Goal: Transaction & Acquisition: Purchase product/service

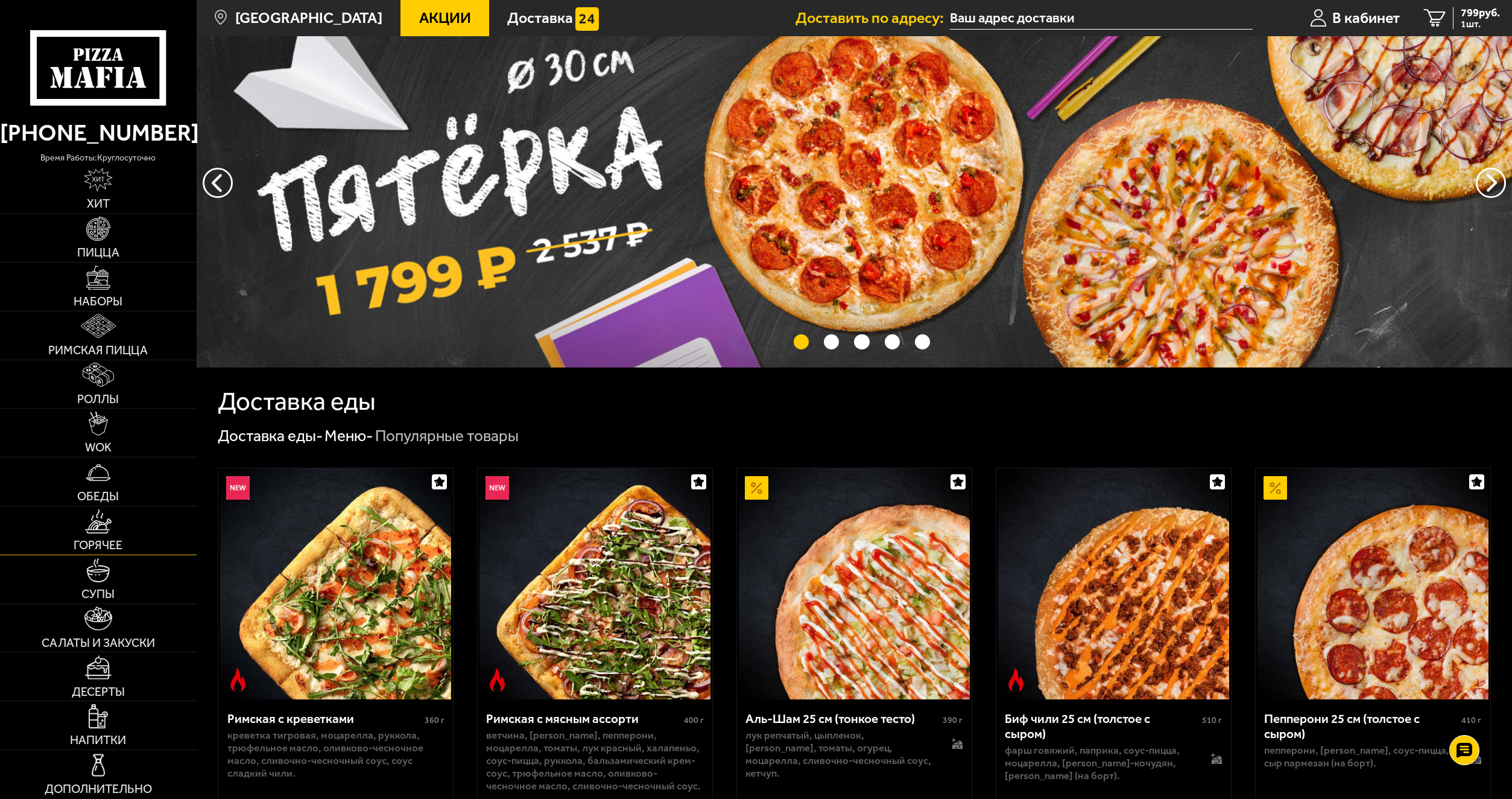
scroll to position [60, 0]
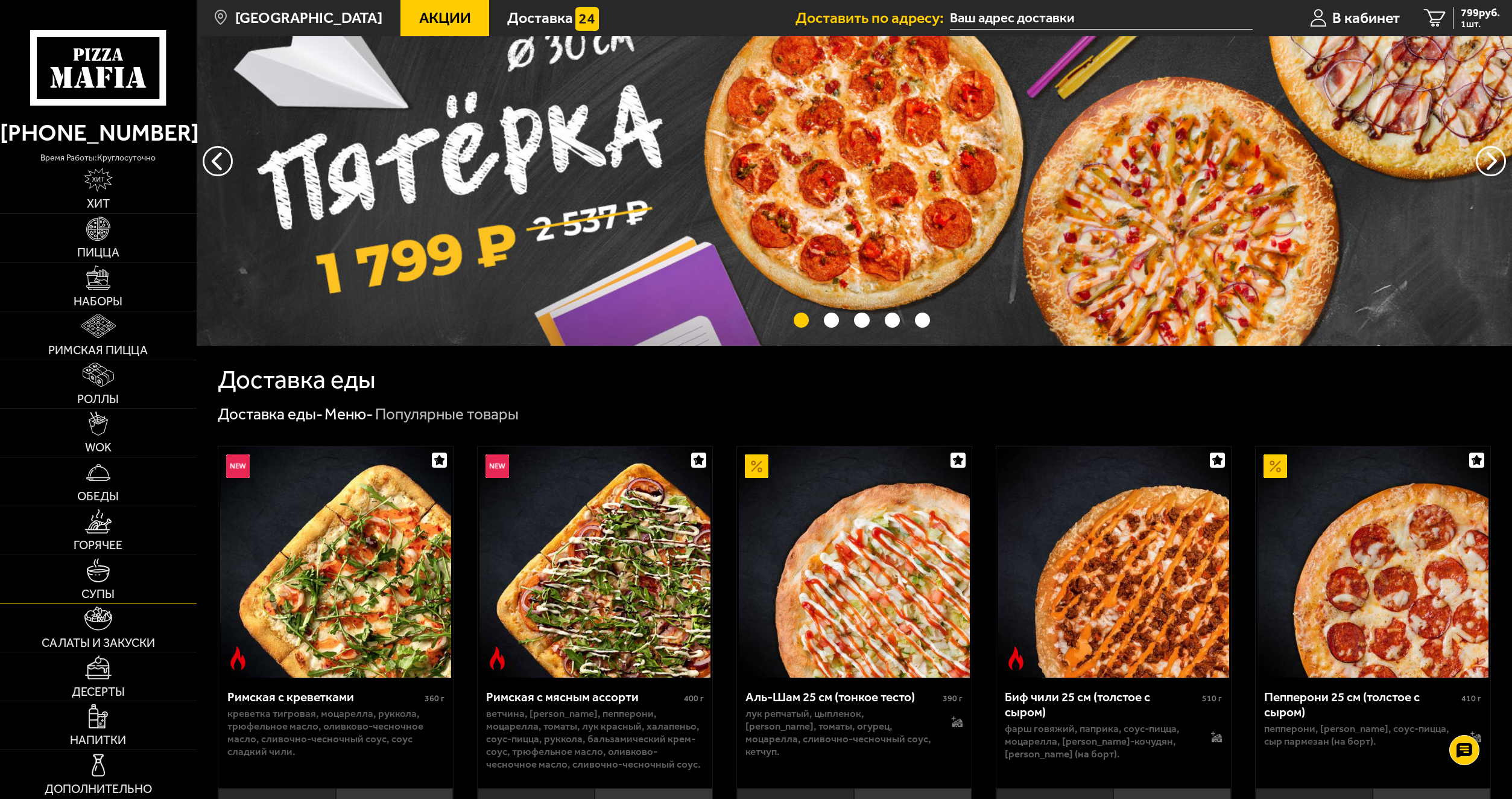
click at [105, 579] on img at bounding box center [98, 570] width 24 height 24
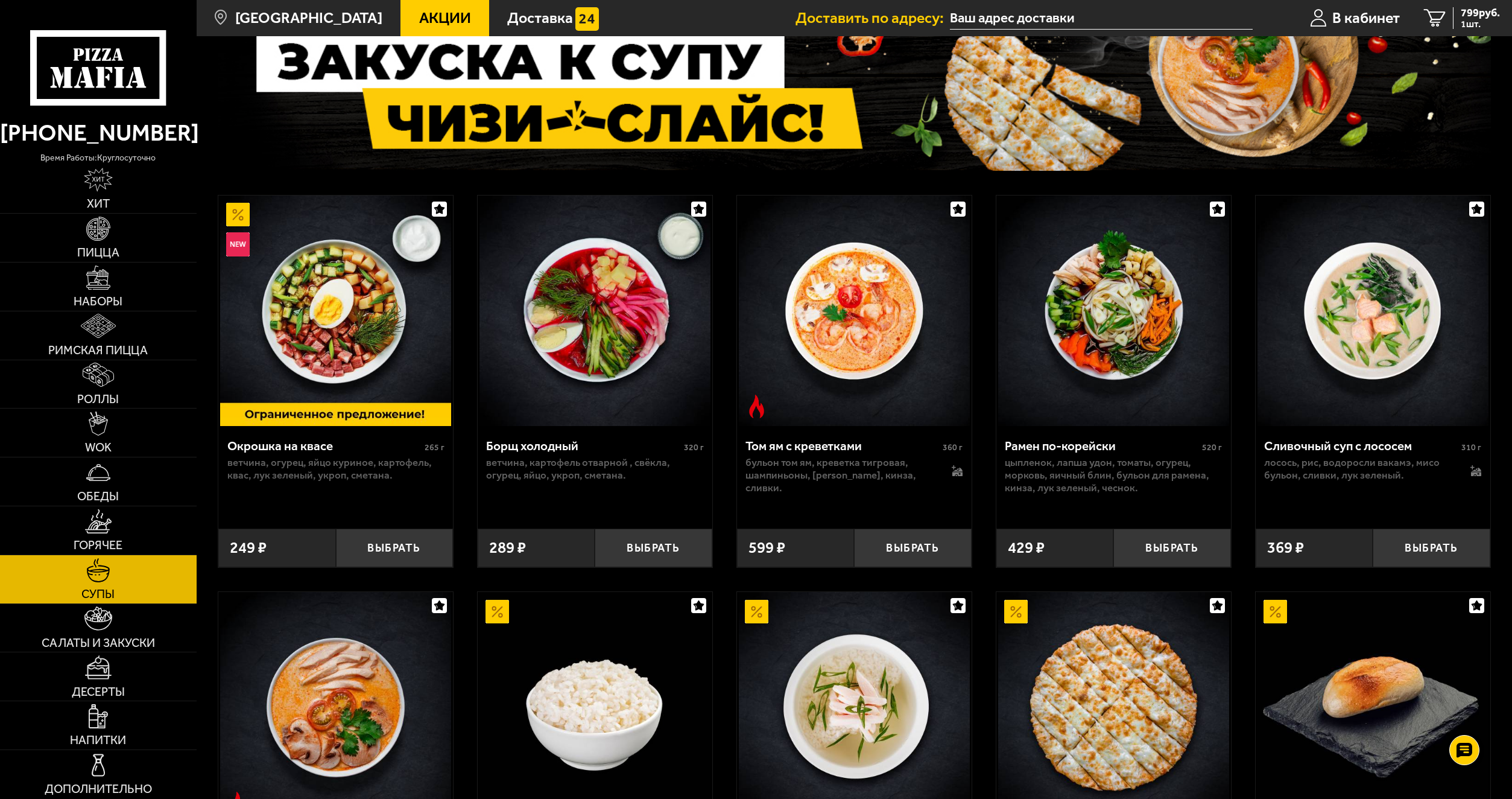
scroll to position [121, 0]
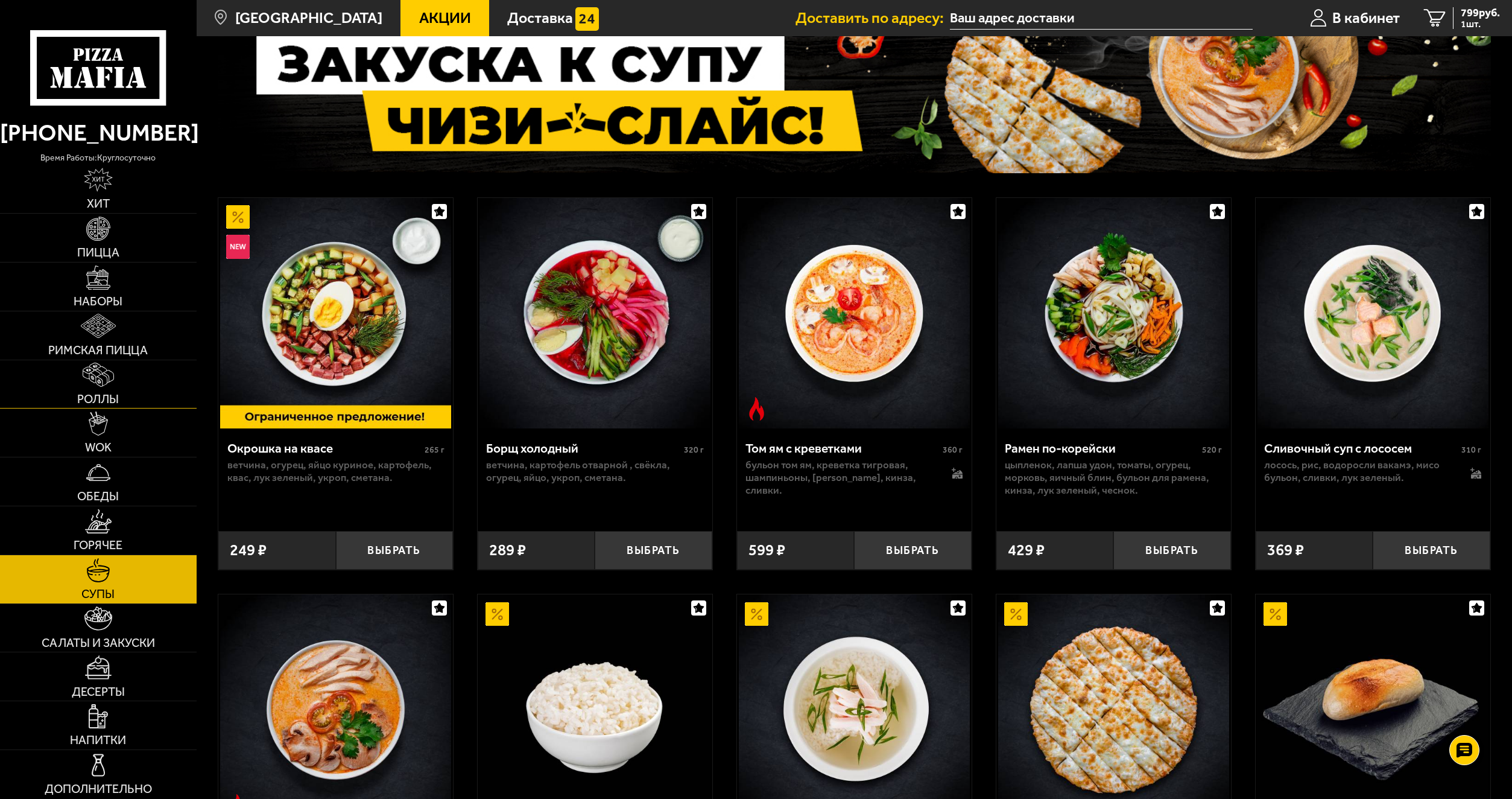
click at [98, 369] on img at bounding box center [98, 374] width 32 height 24
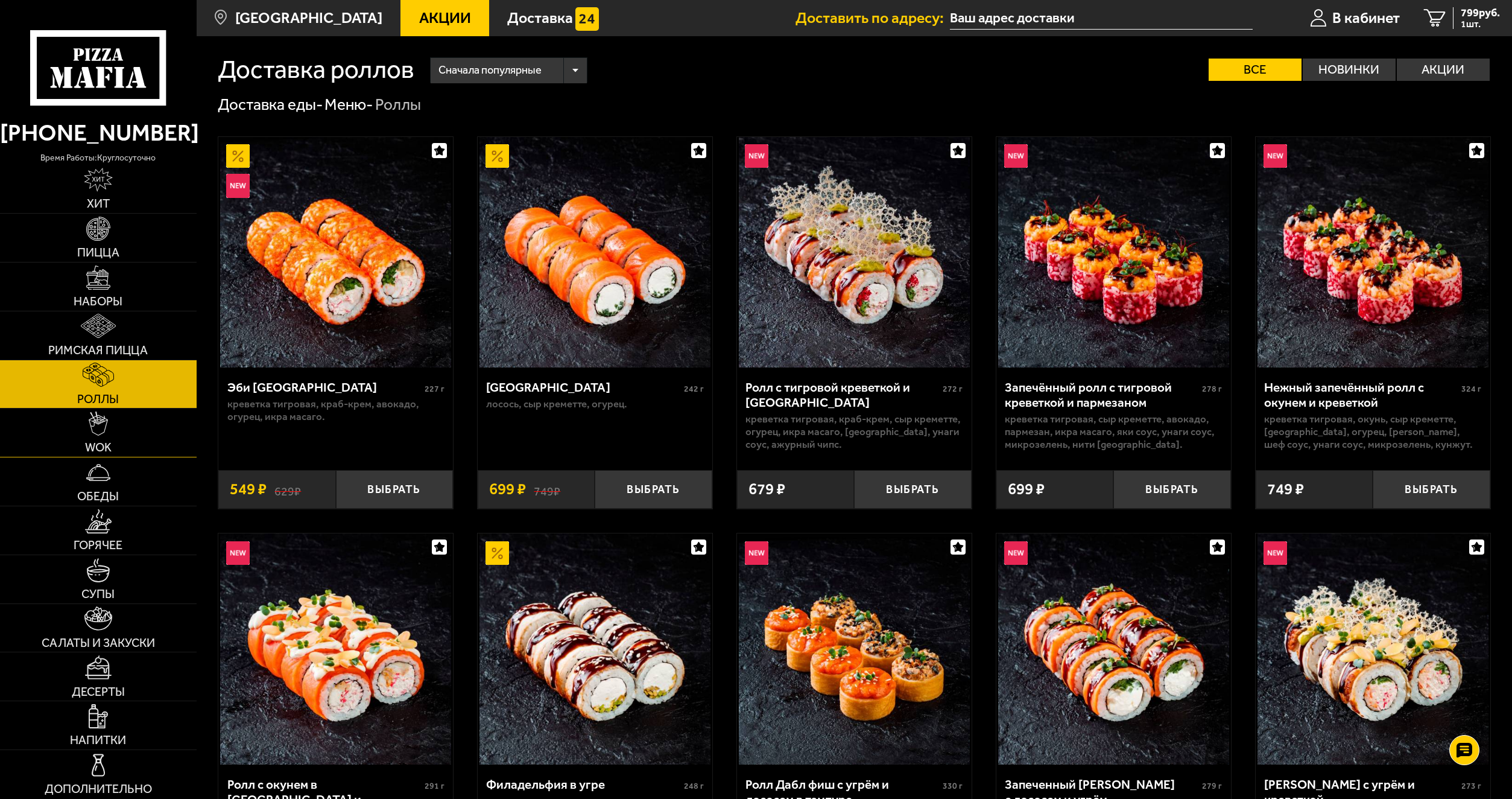
click at [114, 440] on link "WOK" at bounding box center [98, 433] width 197 height 48
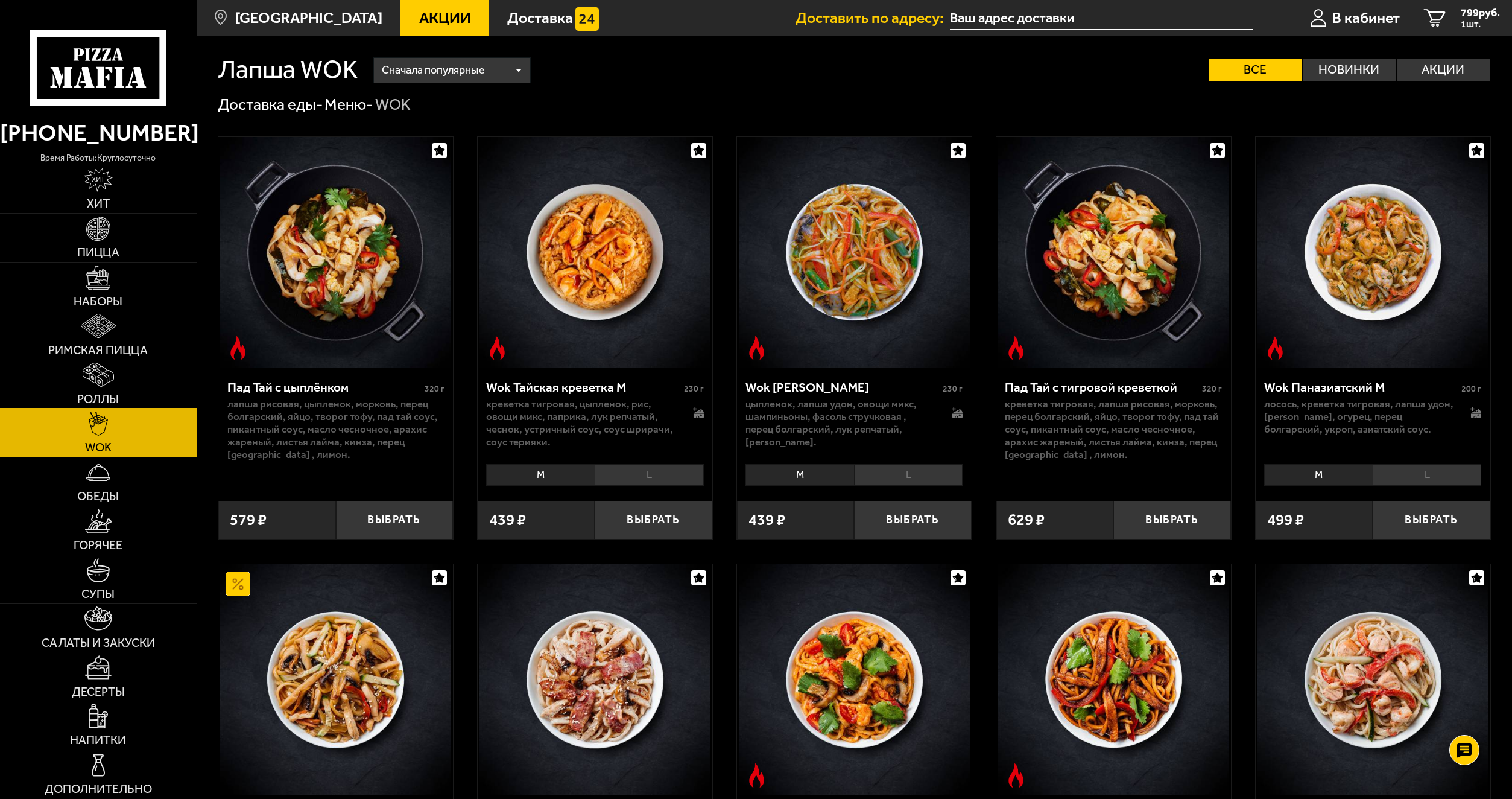
click at [111, 378] on img at bounding box center [98, 374] width 32 height 24
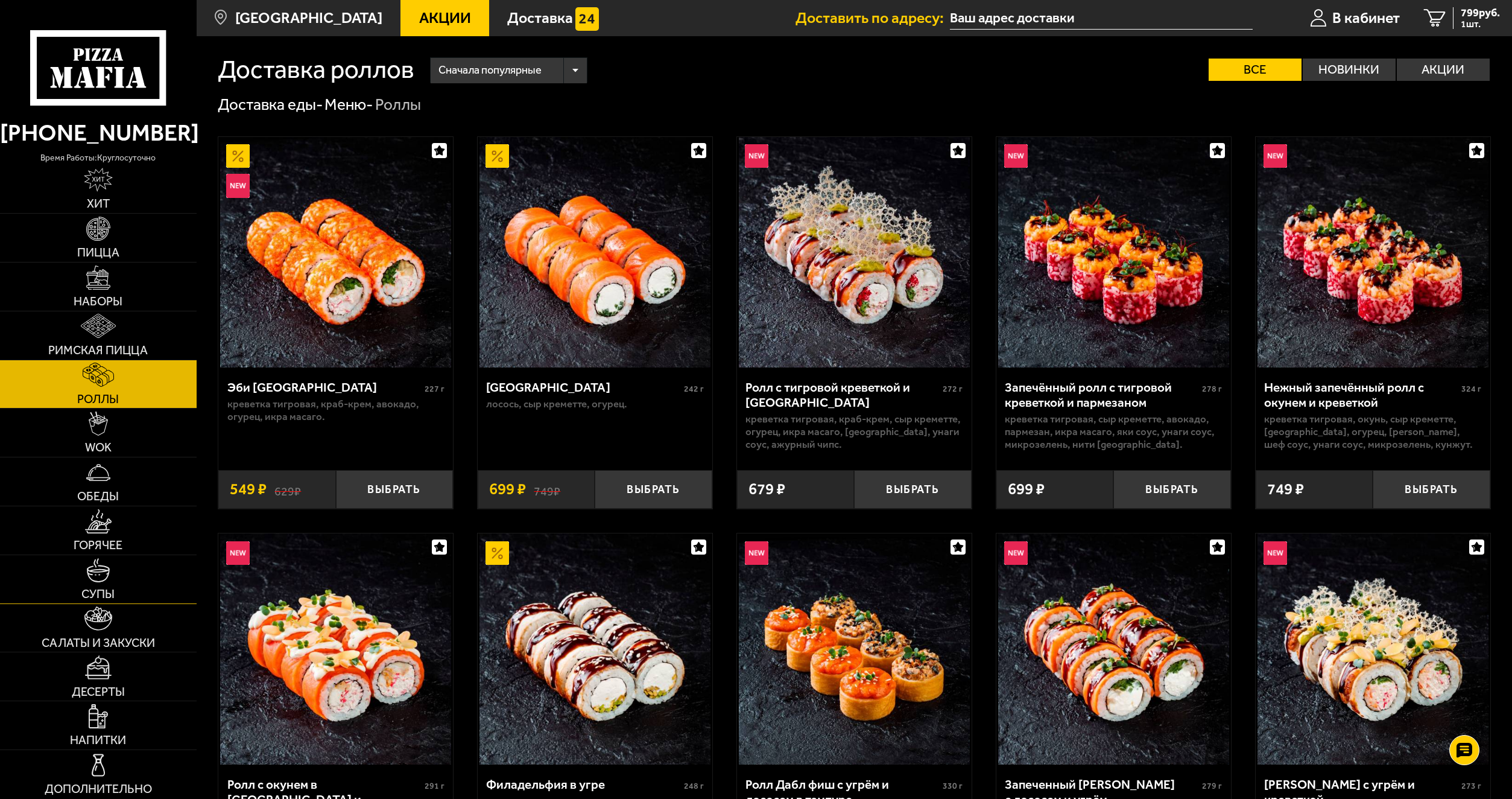
click at [88, 570] on img at bounding box center [98, 570] width 24 height 24
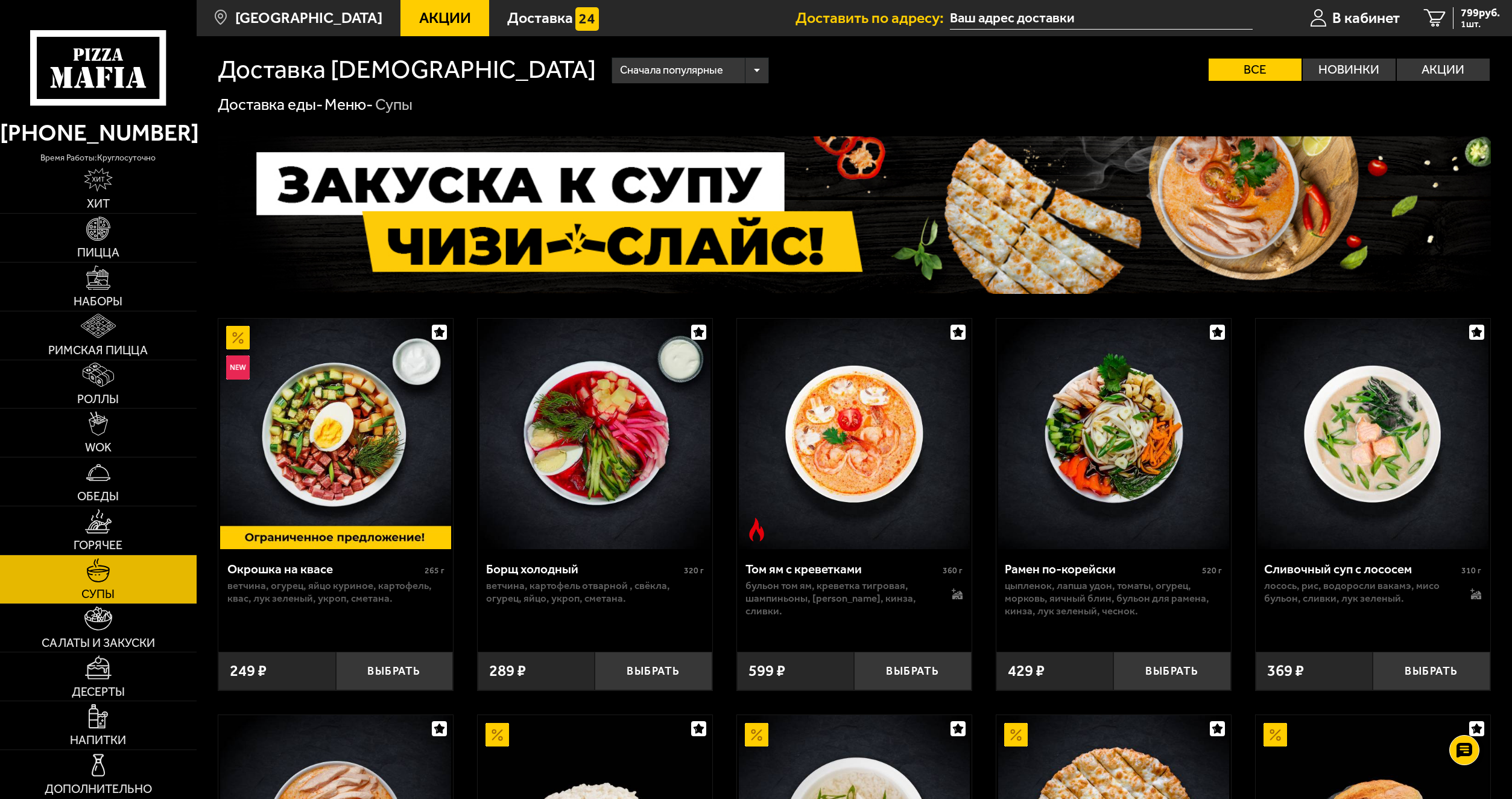
click at [834, 473] on img at bounding box center [854, 434] width 231 height 231
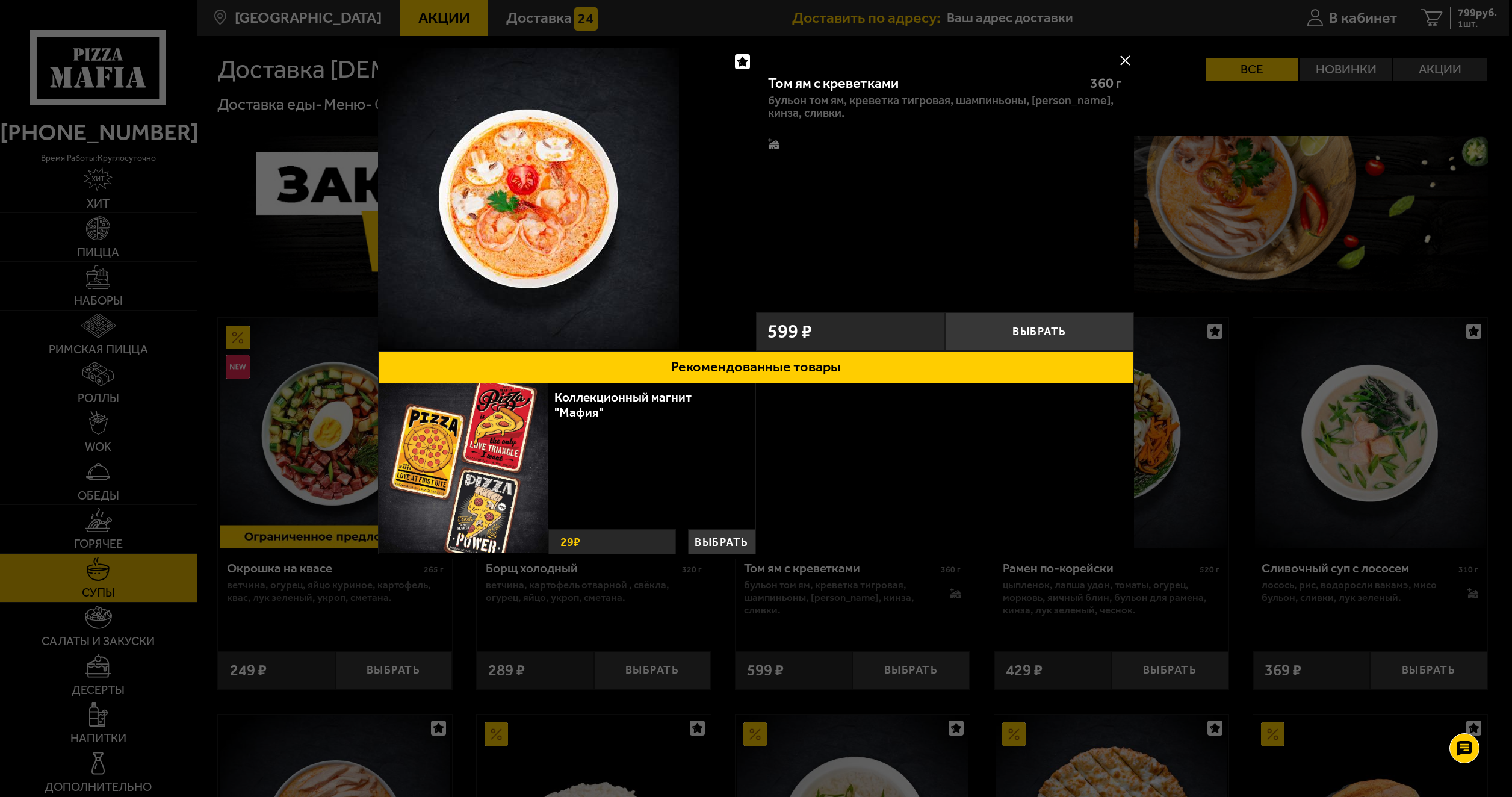
click at [1123, 61] on button at bounding box center [1124, 59] width 18 height 18
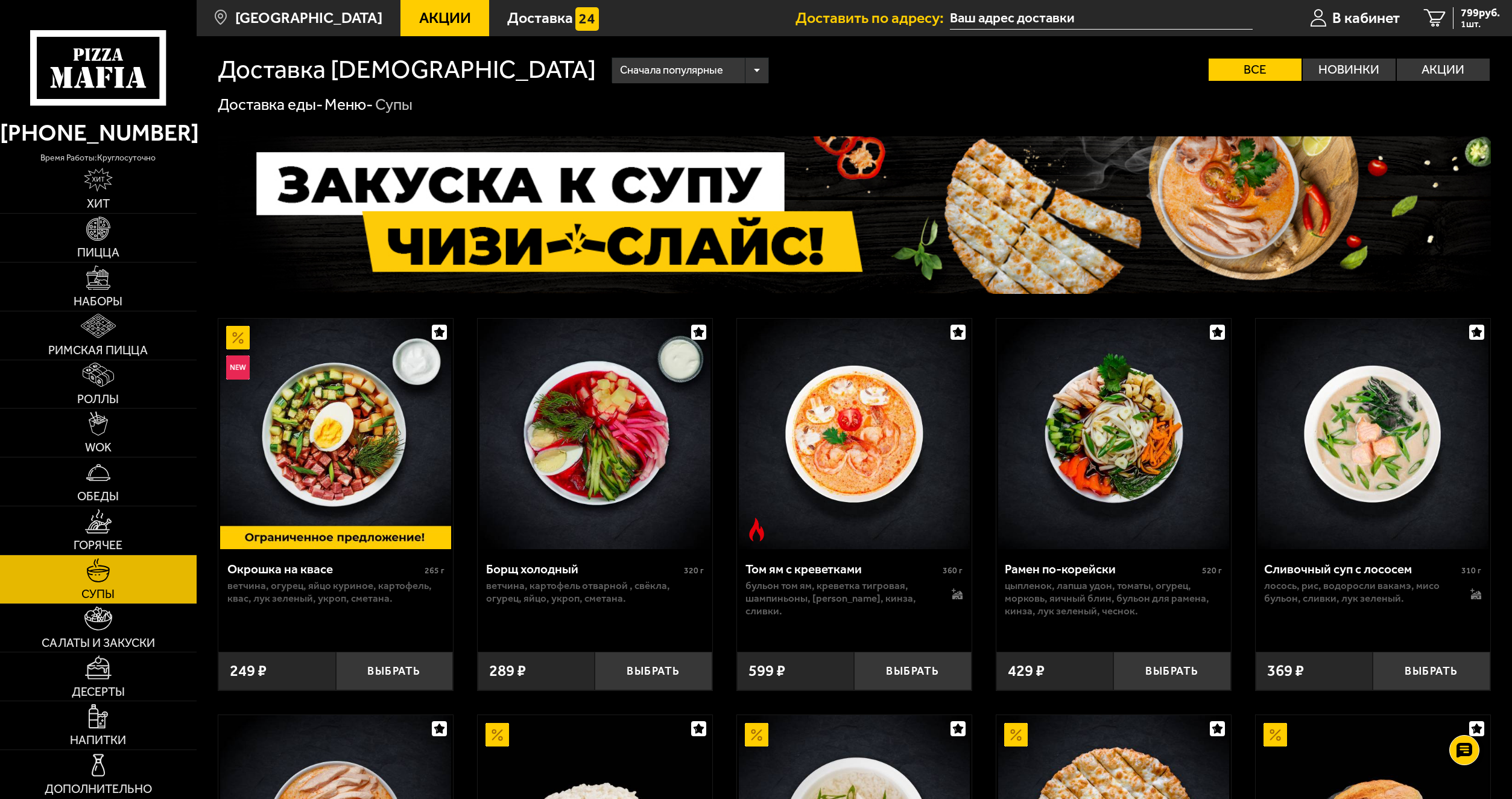
click at [847, 419] on img at bounding box center [854, 434] width 231 height 231
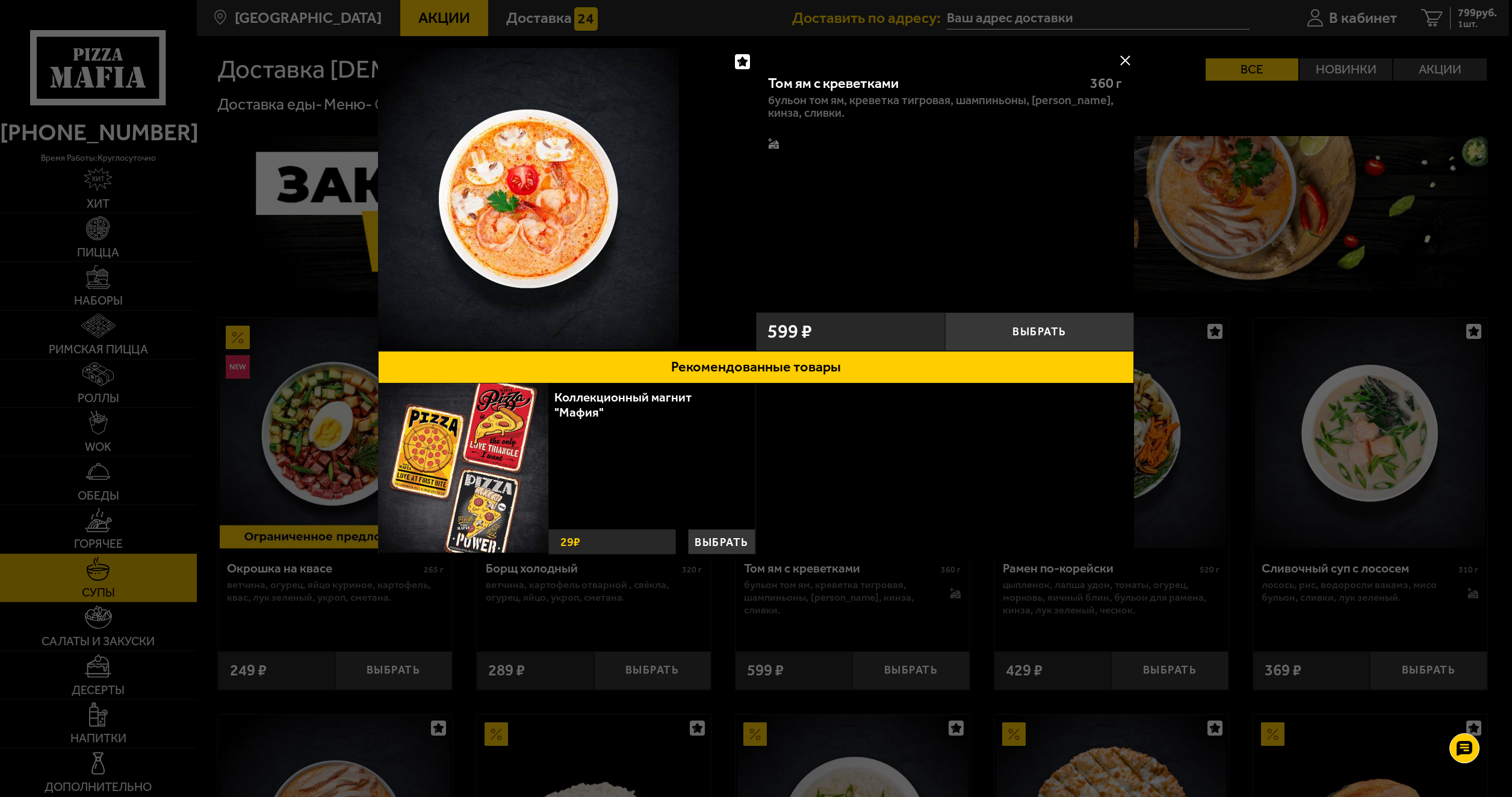
click at [1298, 309] on div at bounding box center [756, 398] width 1512 height 797
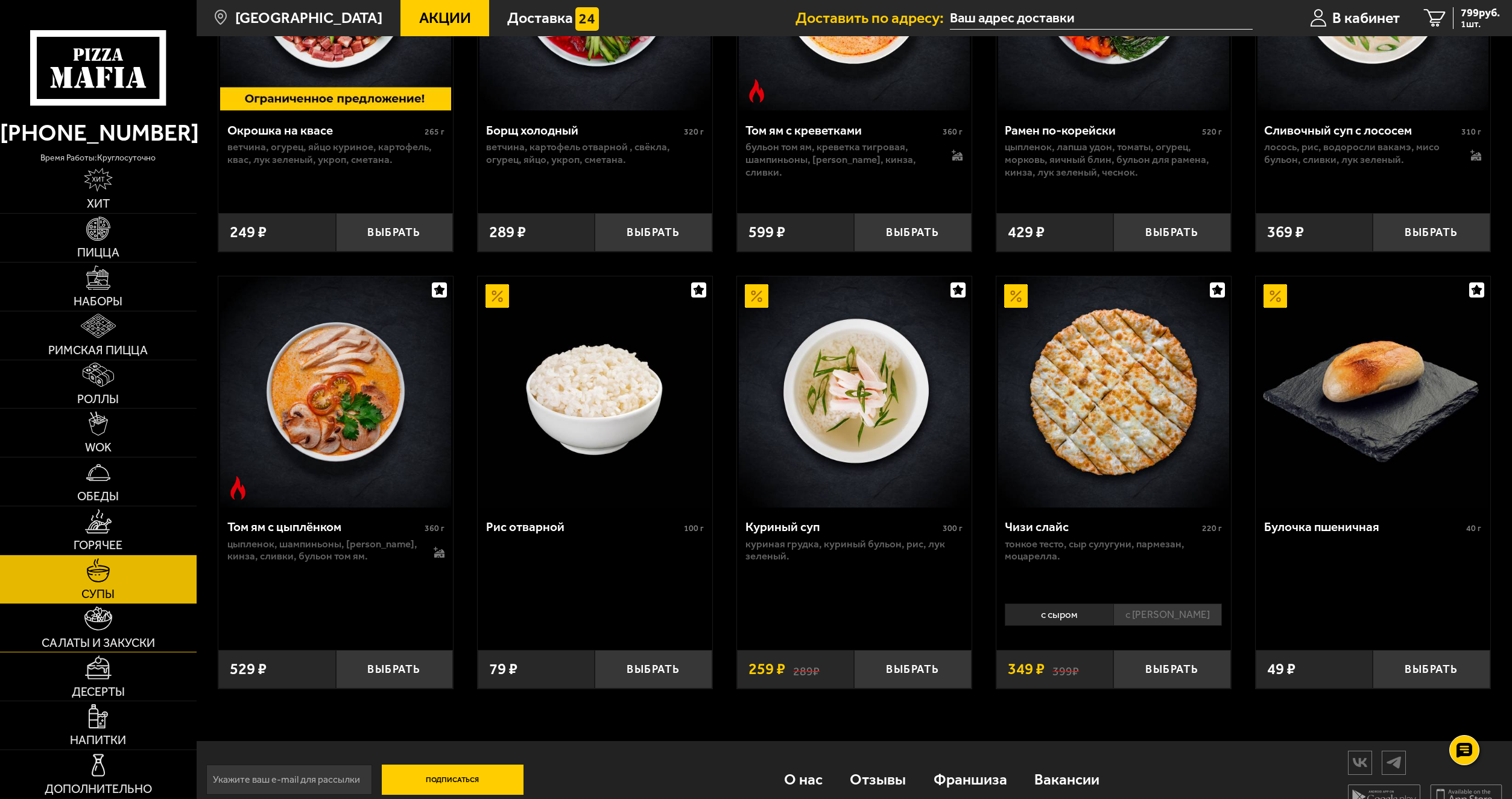
scroll to position [461, 0]
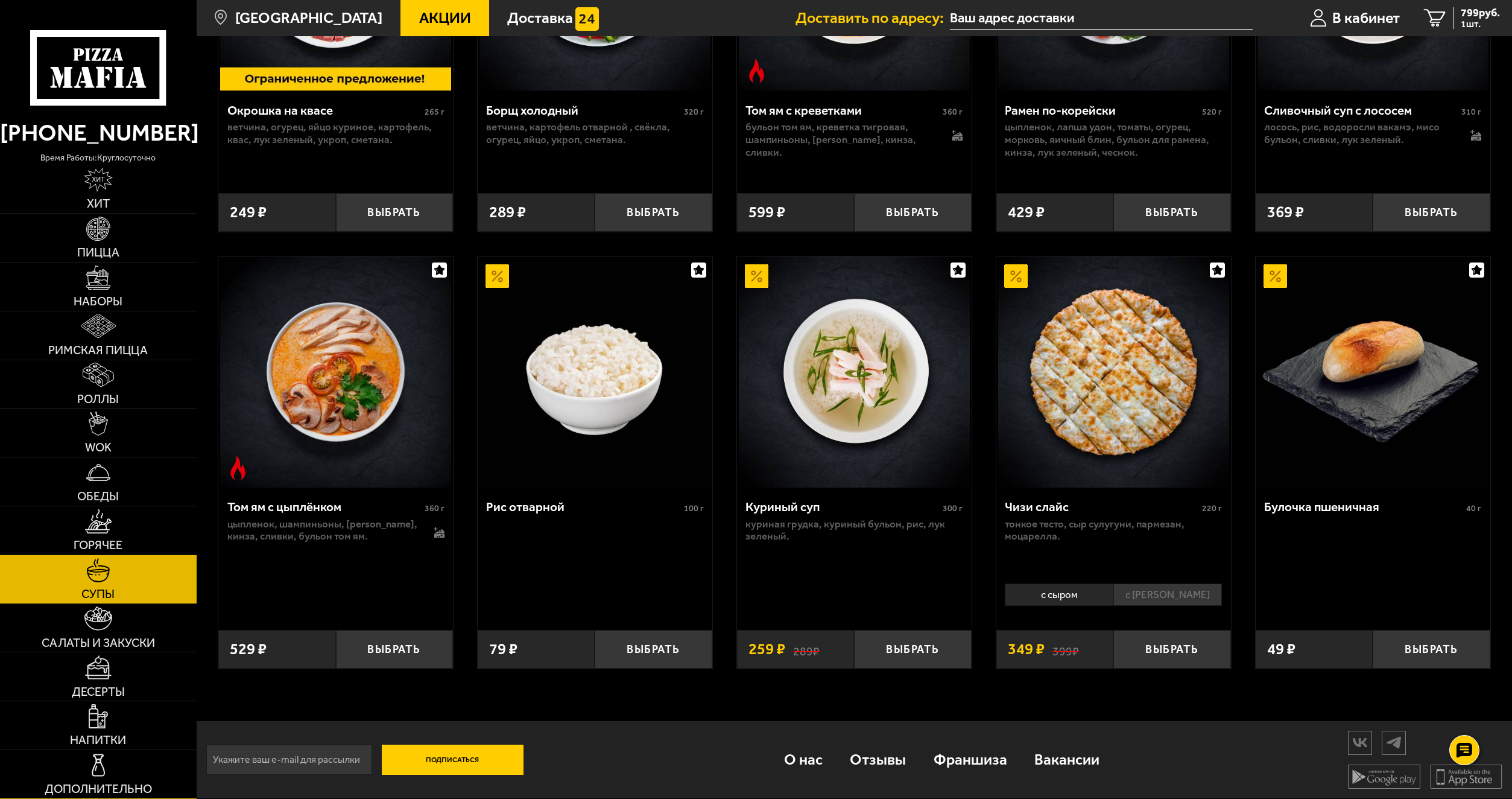
click at [108, 771] on img at bounding box center [98, 766] width 24 height 24
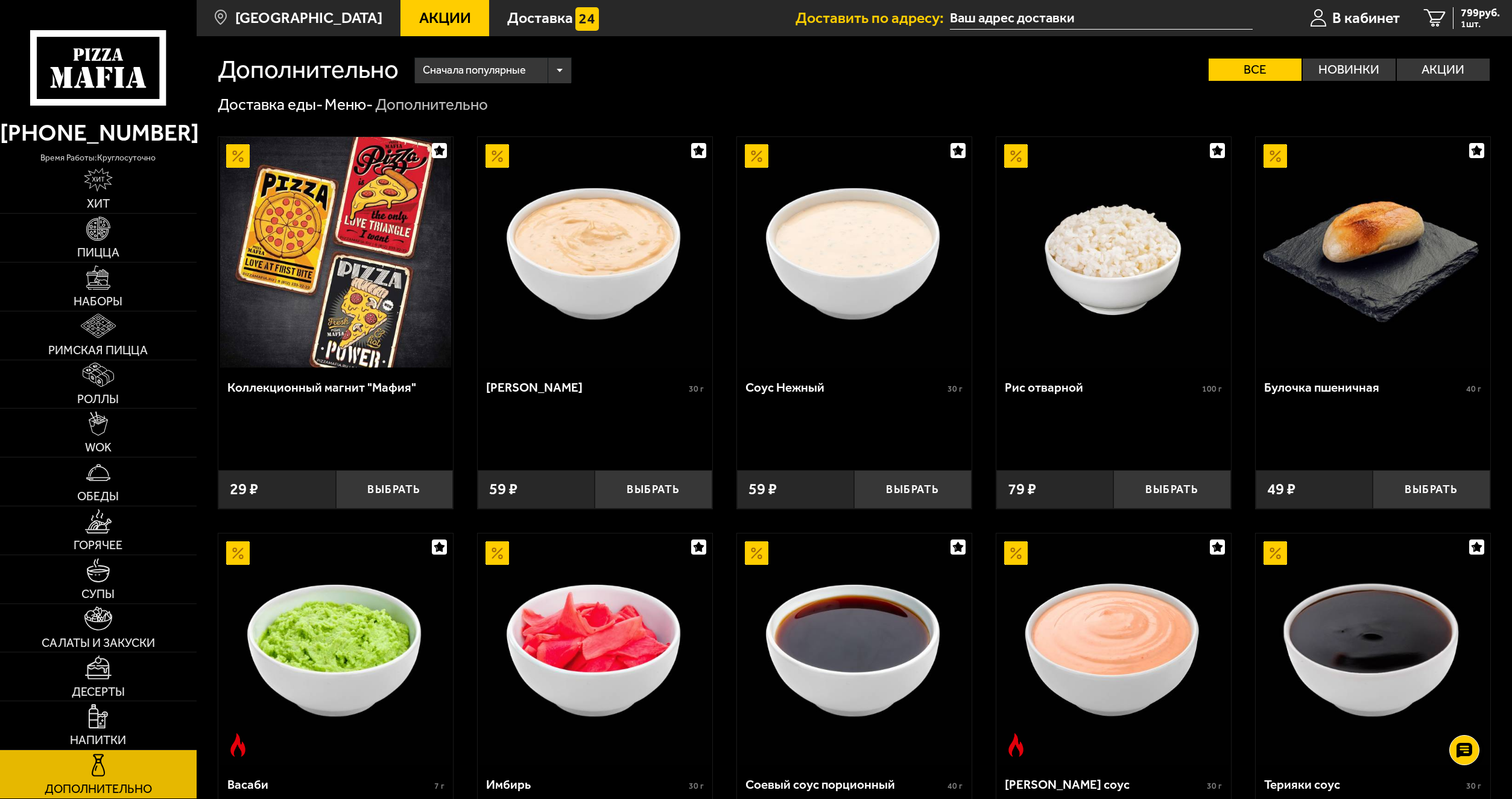
click at [1064, 388] on div "Рис отварной" at bounding box center [1101, 387] width 194 height 15
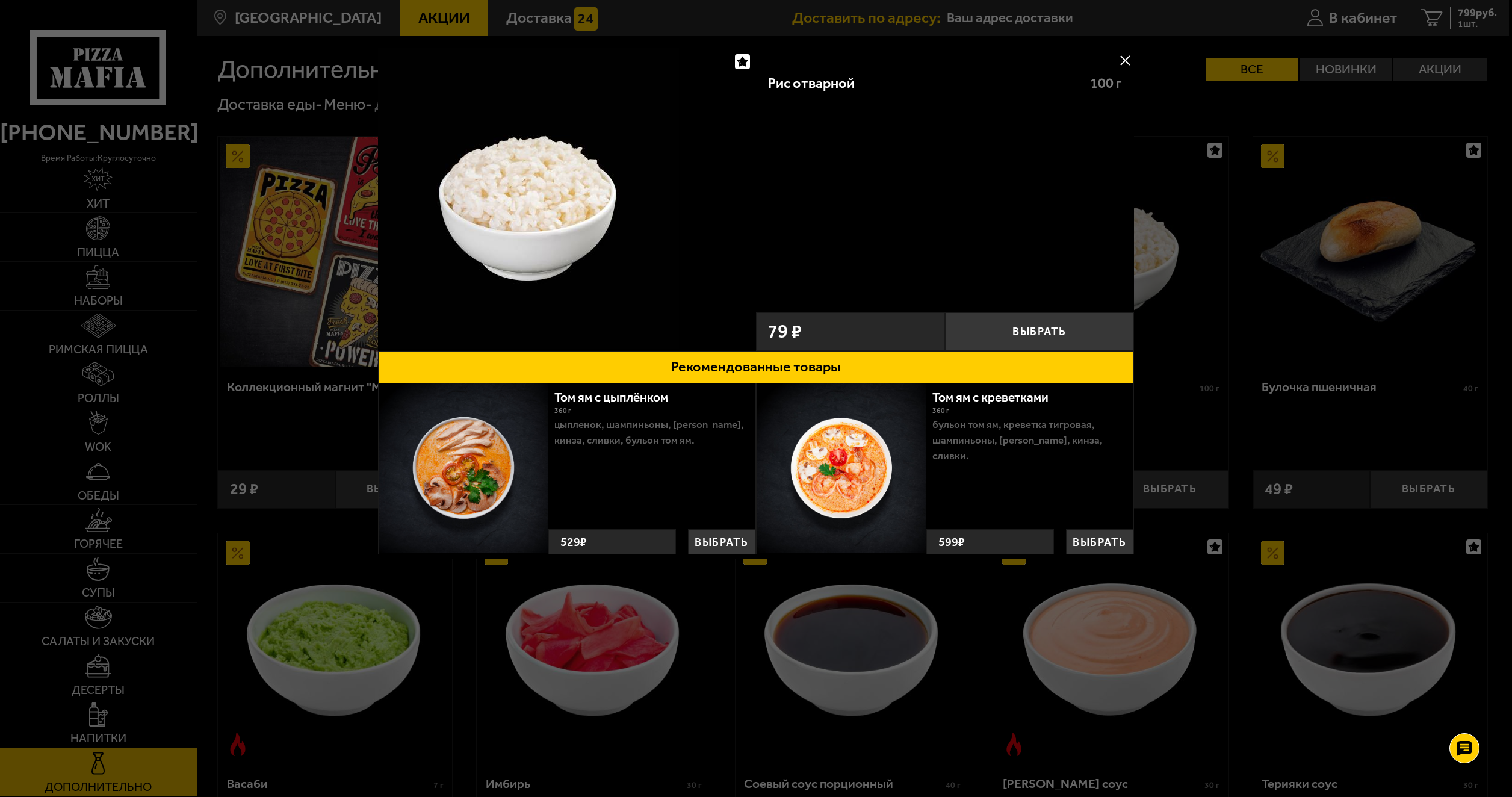
click at [1125, 55] on button at bounding box center [1124, 59] width 18 height 18
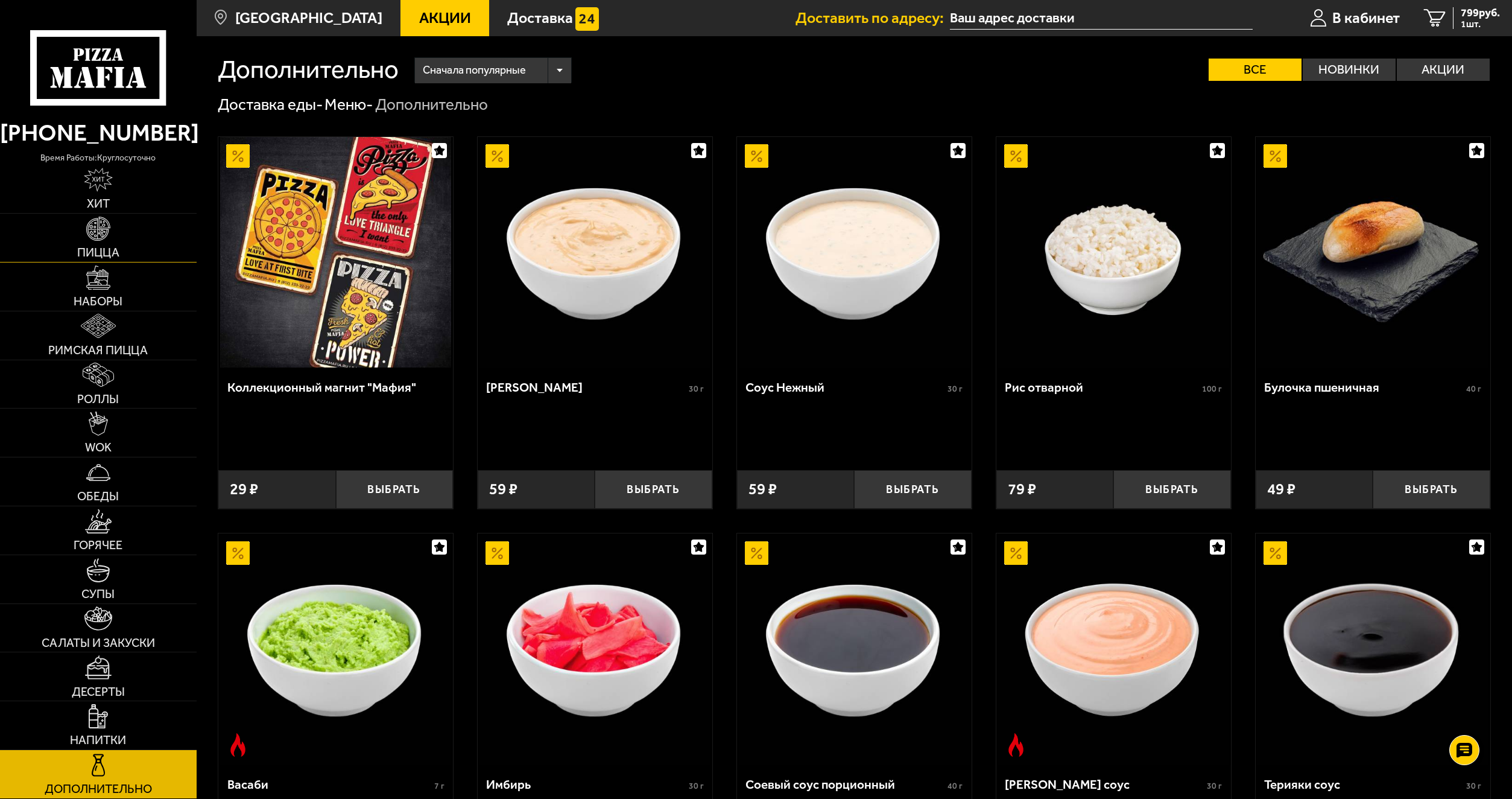
click at [98, 229] on img at bounding box center [98, 229] width 24 height 24
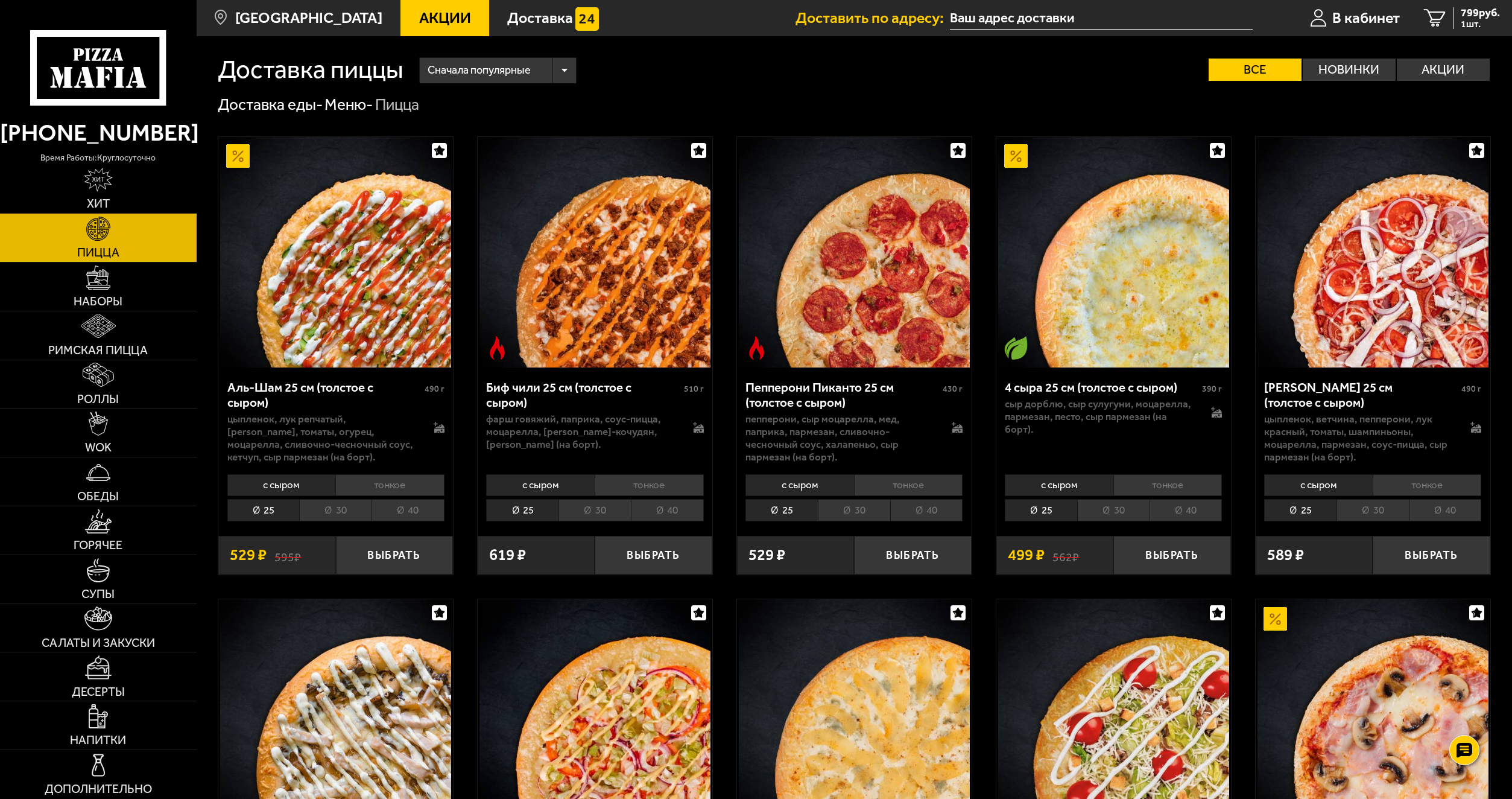
click at [348, 508] on li "30" at bounding box center [335, 509] width 72 height 21
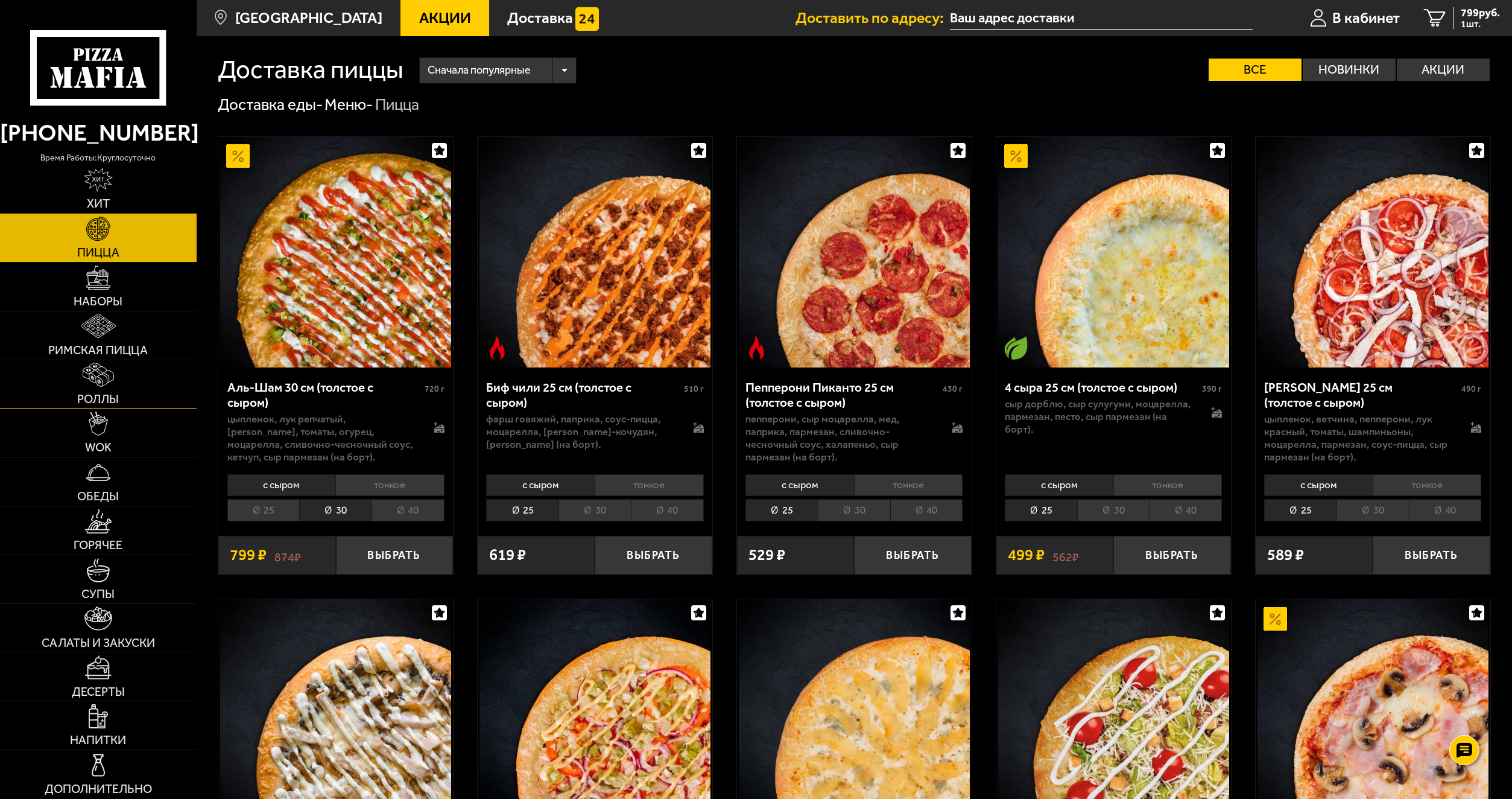
click at [84, 385] on img at bounding box center [98, 374] width 32 height 24
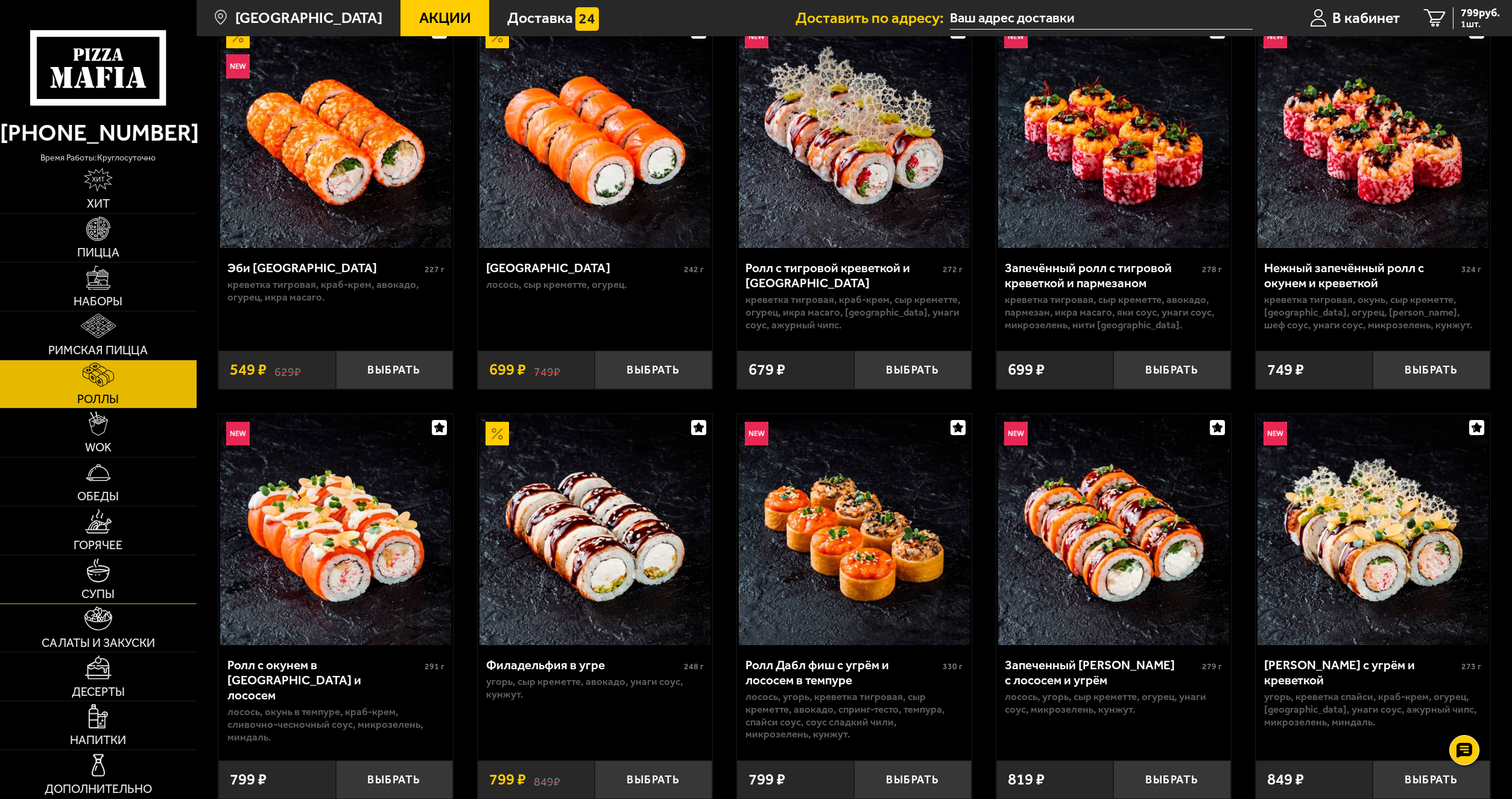
scroll to position [121, 0]
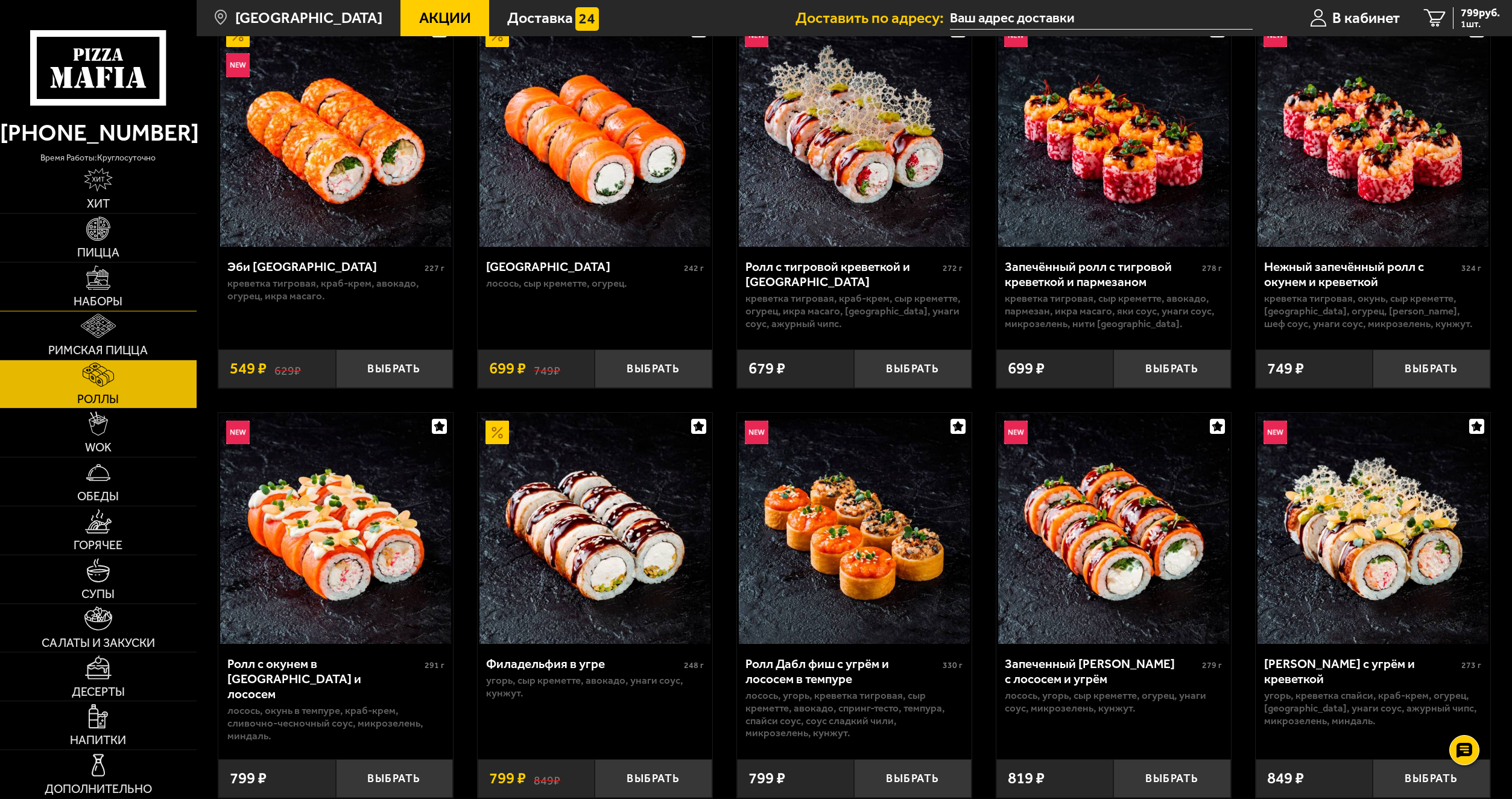
click at [105, 269] on img at bounding box center [98, 278] width 24 height 24
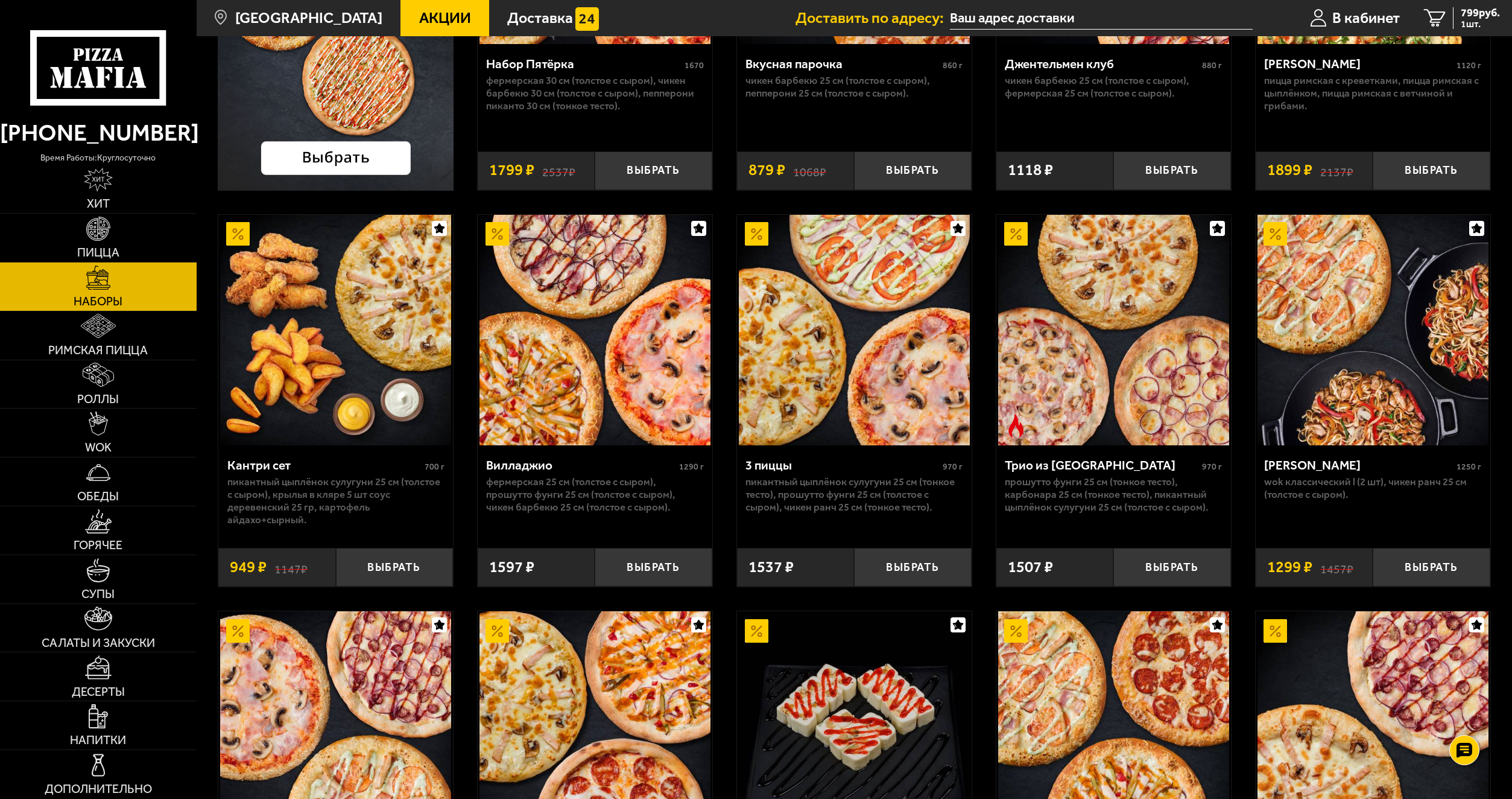
scroll to position [192, 0]
